Goal: Navigation & Orientation: Find specific page/section

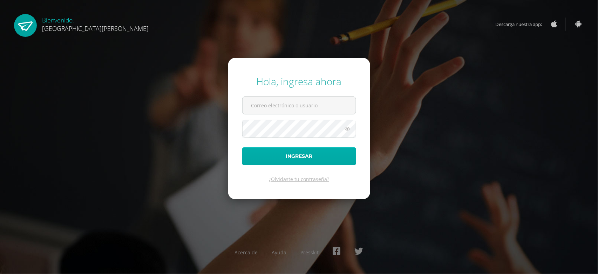
type input "[EMAIL_ADDRESS][PERSON_NAME][DOMAIN_NAME]"
click at [279, 162] on button "Ingresar" at bounding box center [299, 156] width 114 height 18
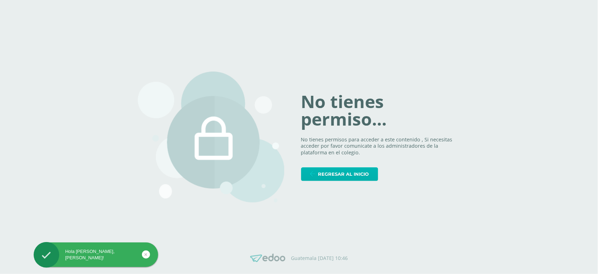
click at [338, 176] on span "Regresar al inicio" at bounding box center [343, 174] width 51 height 13
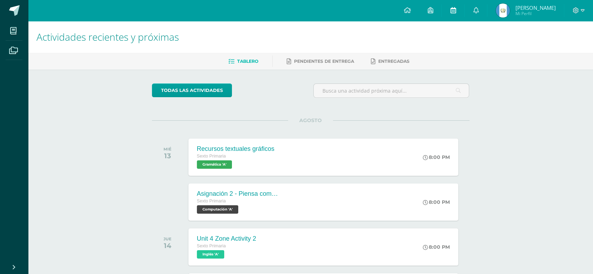
click at [464, 21] on link at bounding box center [453, 10] width 22 height 21
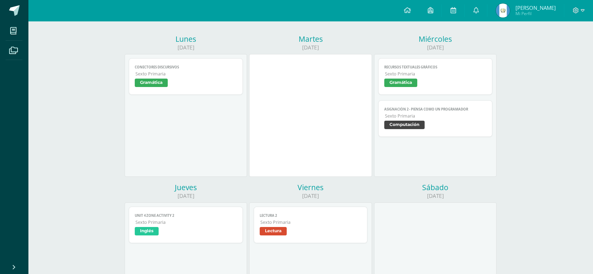
scroll to position [15, 0]
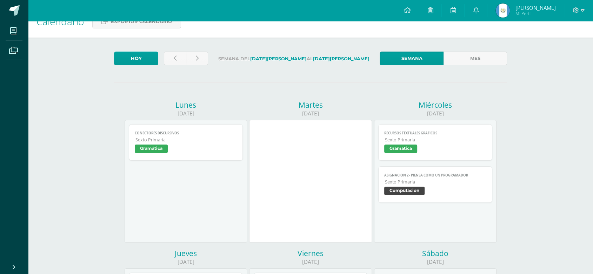
click at [468, 184] on span "Sexto Primaria" at bounding box center [435, 182] width 101 height 6
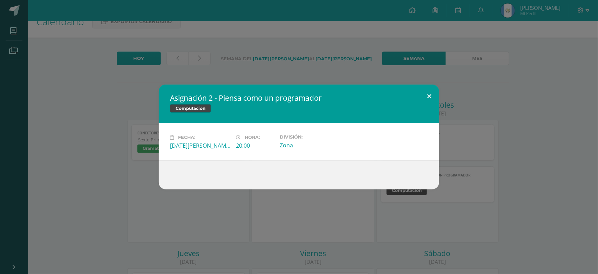
click at [423, 90] on button at bounding box center [429, 97] width 20 height 24
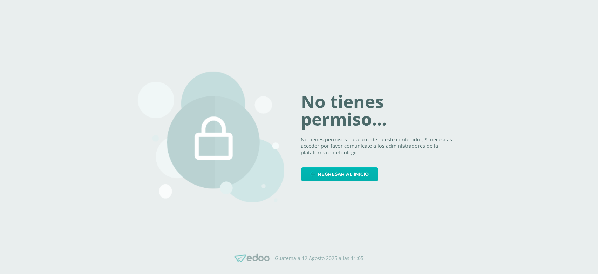
click at [356, 176] on span "Regresar al inicio" at bounding box center [343, 174] width 51 height 13
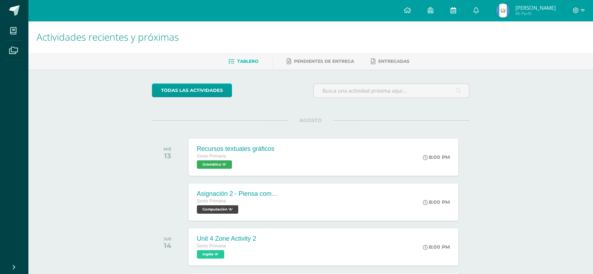
click at [456, 12] on link at bounding box center [453, 10] width 22 height 21
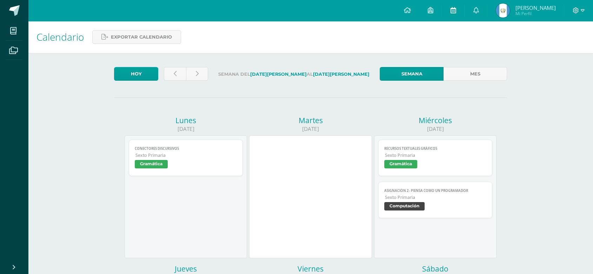
click at [456, 13] on link at bounding box center [453, 10] width 22 height 21
click at [458, 6] on link at bounding box center [453, 10] width 22 height 21
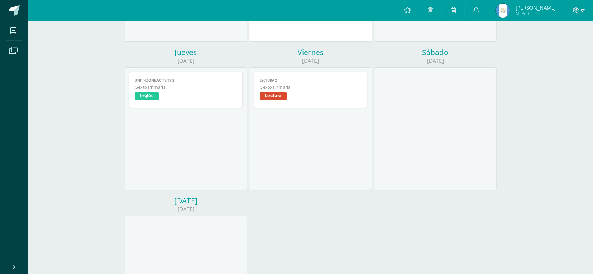
scroll to position [50, 0]
